Goal: Register for event/course

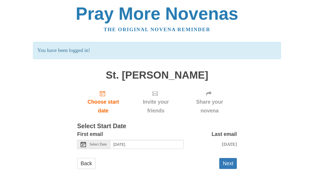
click at [102, 142] on span "Select Date" at bounding box center [98, 144] width 17 height 4
click at [166, 140] on input "Friday, October 10th" at bounding box center [146, 144] width 73 height 9
click at [164, 142] on input "Friday, October 3rd" at bounding box center [146, 144] width 73 height 9
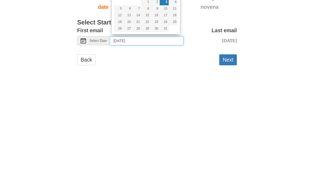
type input "Friday, October 10th"
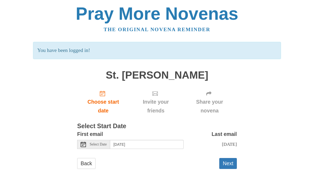
click at [224, 164] on button "Next" at bounding box center [228, 163] width 18 height 11
click at [228, 160] on button "Next" at bounding box center [228, 163] width 18 height 11
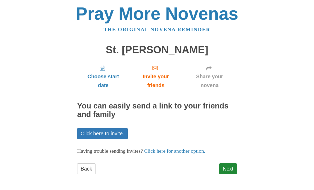
click at [227, 169] on link "Next" at bounding box center [228, 168] width 18 height 11
click at [227, 167] on link "Next" at bounding box center [228, 168] width 18 height 11
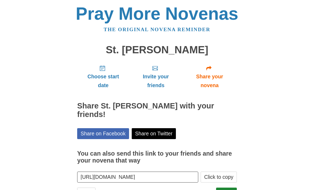
scroll to position [13, 0]
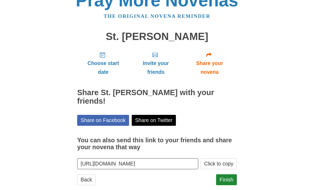
click at [218, 158] on button "Click to copy" at bounding box center [219, 163] width 36 height 11
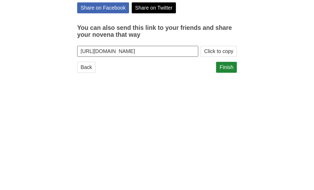
click at [230, 158] on button "Click to copy" at bounding box center [219, 163] width 36 height 11
